Goal: Information Seeking & Learning: Find specific page/section

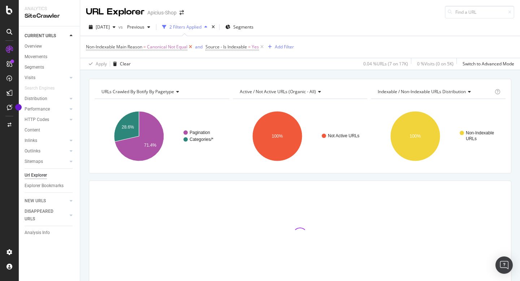
click at [192, 46] on icon at bounding box center [190, 46] width 6 height 7
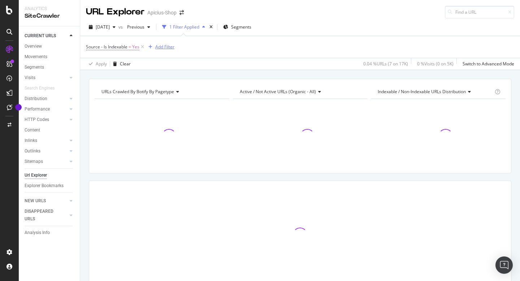
click at [167, 46] on div "Add Filter" at bounding box center [164, 47] width 19 height 6
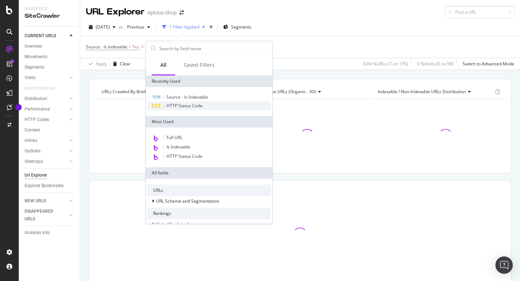
click at [191, 108] on span "HTTP Status Code" at bounding box center [184, 106] width 36 height 6
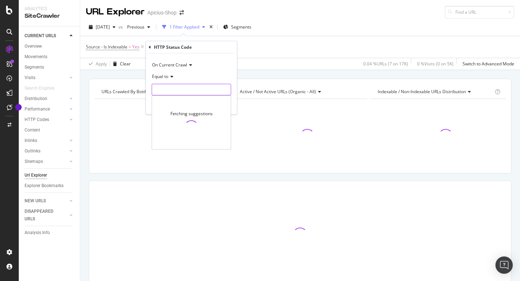
click at [201, 92] on input "number" at bounding box center [191, 90] width 79 height 12
click at [198, 115] on span "404" at bounding box center [185, 114] width 62 height 6
type input "404"
click at [221, 105] on div "Apply" at bounding box center [225, 105] width 11 height 6
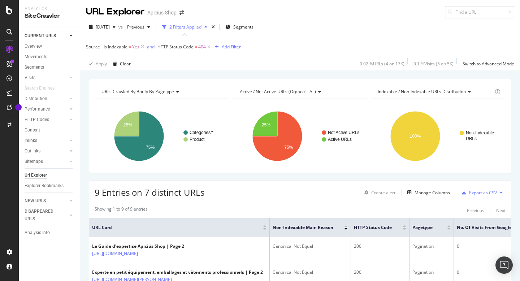
click at [337, 53] on div "Source - Is Indexable = Yes and HTTP Status Code = 404 Add Filter" at bounding box center [300, 47] width 428 height 22
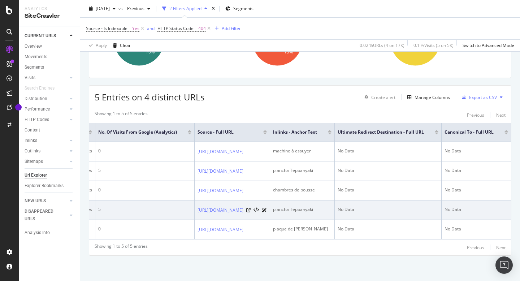
scroll to position [0, 301]
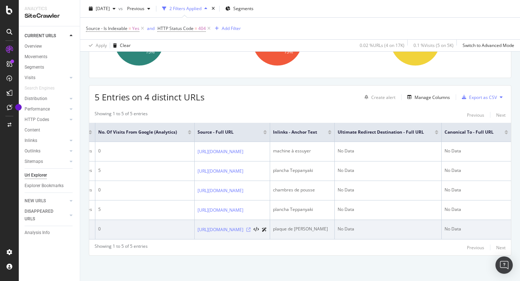
click at [250, 227] on icon at bounding box center [248, 229] width 4 height 4
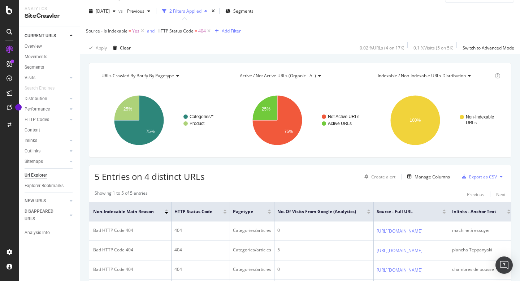
scroll to position [0, 0]
